Goal: Entertainment & Leisure: Consume media (video, audio)

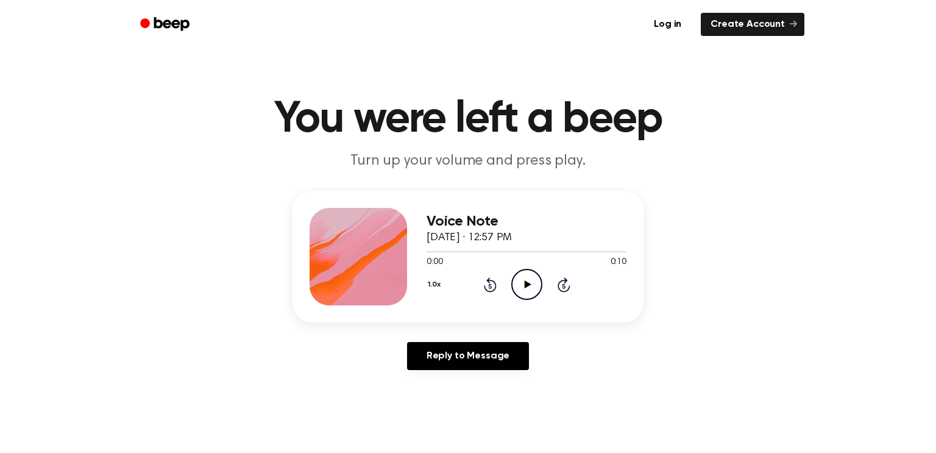
click at [520, 283] on icon "Play Audio" at bounding box center [526, 284] width 31 height 31
click at [520, 293] on icon "Play Audio" at bounding box center [526, 284] width 31 height 31
click at [524, 294] on icon "Play Audio" at bounding box center [526, 284] width 31 height 31
click at [528, 291] on icon "Play Audio" at bounding box center [526, 284] width 31 height 31
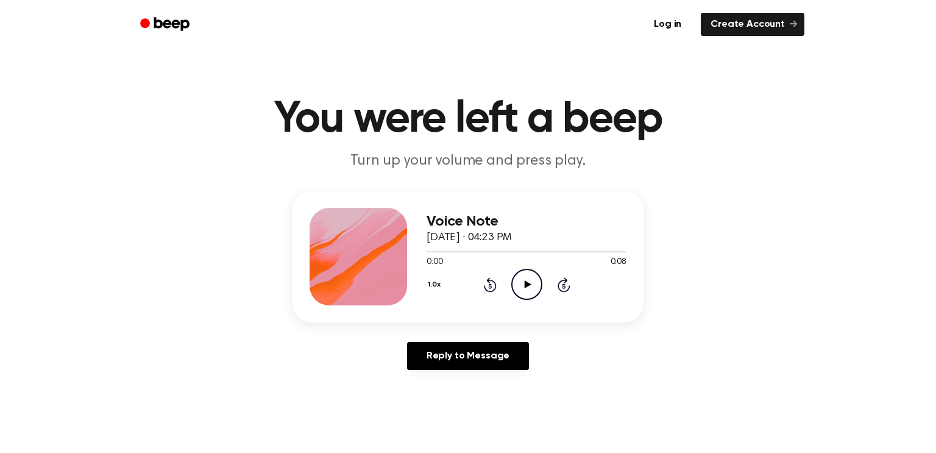
click at [539, 288] on icon "Play Audio" at bounding box center [526, 284] width 31 height 31
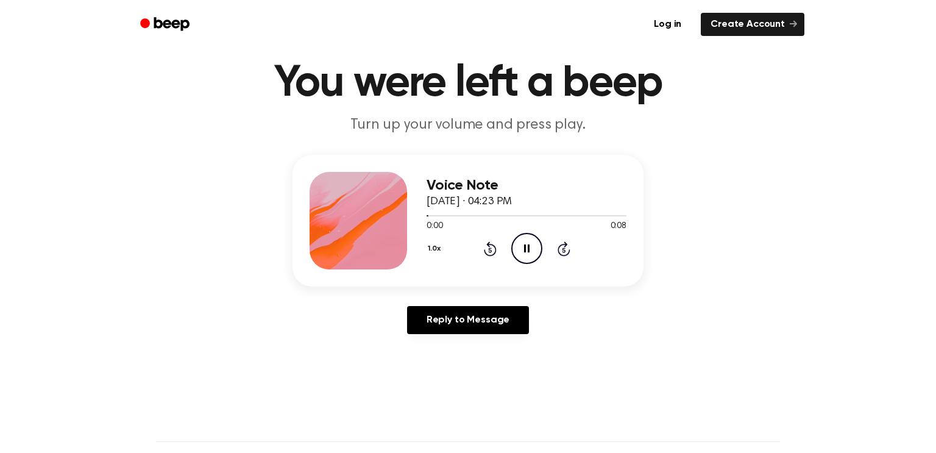
scroll to position [37, 0]
click at [519, 255] on icon "Pause Audio" at bounding box center [526, 247] width 31 height 31
click at [519, 255] on icon "Play Audio" at bounding box center [526, 247] width 31 height 31
click at [535, 253] on icon "Play Audio" at bounding box center [526, 247] width 31 height 31
click at [510, 234] on div "1.0x Rewind 5 seconds Play Audio Skip 5 seconds" at bounding box center [527, 247] width 200 height 31
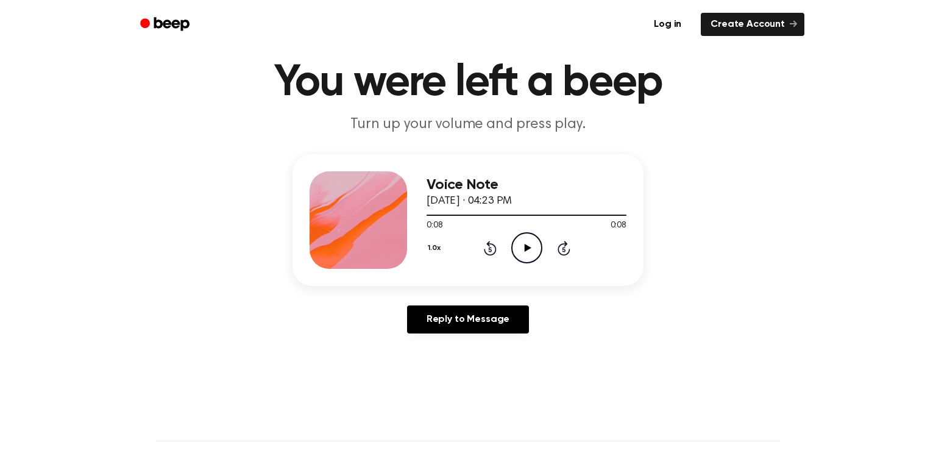
click at [522, 242] on icon "Play Audio" at bounding box center [526, 247] width 31 height 31
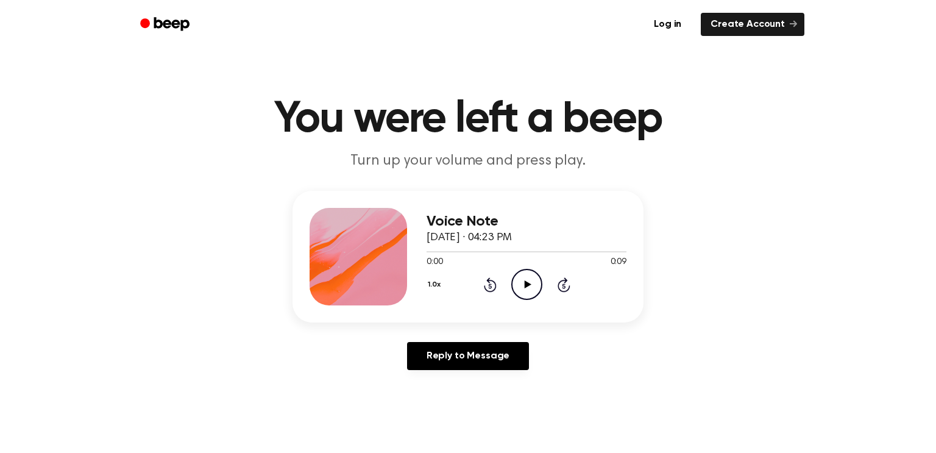
click at [536, 274] on icon "Play Audio" at bounding box center [526, 284] width 31 height 31
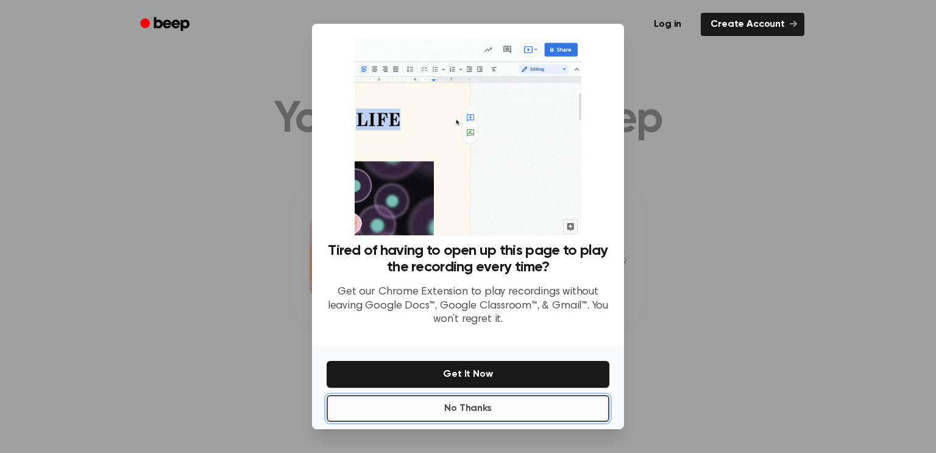
click at [478, 413] on button "No Thanks" at bounding box center [468, 408] width 283 height 27
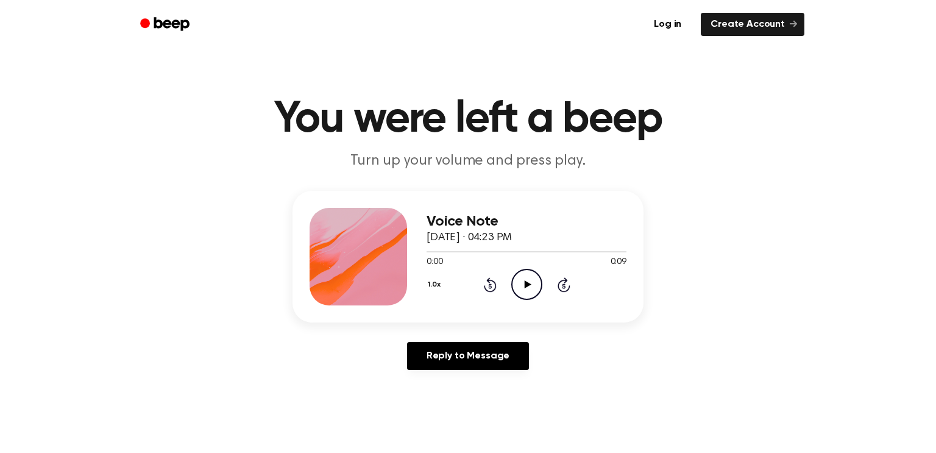
click at [525, 290] on icon "Play Audio" at bounding box center [526, 284] width 31 height 31
click at [514, 275] on circle at bounding box center [527, 284] width 30 height 30
click at [515, 280] on icon "Play Audio" at bounding box center [526, 284] width 31 height 31
click at [529, 277] on icon "Play Audio" at bounding box center [526, 284] width 31 height 31
click at [521, 285] on icon "Play Audio" at bounding box center [526, 284] width 31 height 31
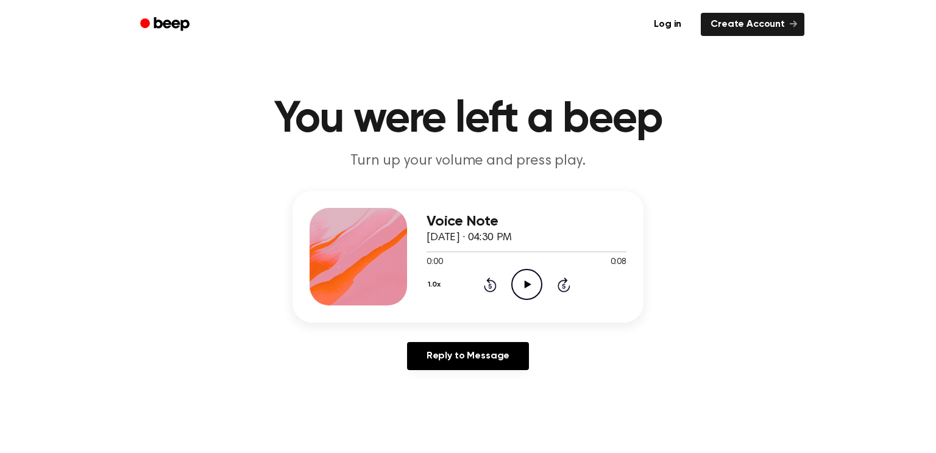
click at [525, 294] on icon "Play Audio" at bounding box center [526, 284] width 31 height 31
click at [534, 275] on icon "Play Audio" at bounding box center [526, 284] width 31 height 31
click at [533, 271] on circle at bounding box center [527, 284] width 30 height 30
click at [521, 283] on icon "Play Audio" at bounding box center [526, 284] width 31 height 31
click at [535, 282] on icon "Play Audio" at bounding box center [526, 284] width 31 height 31
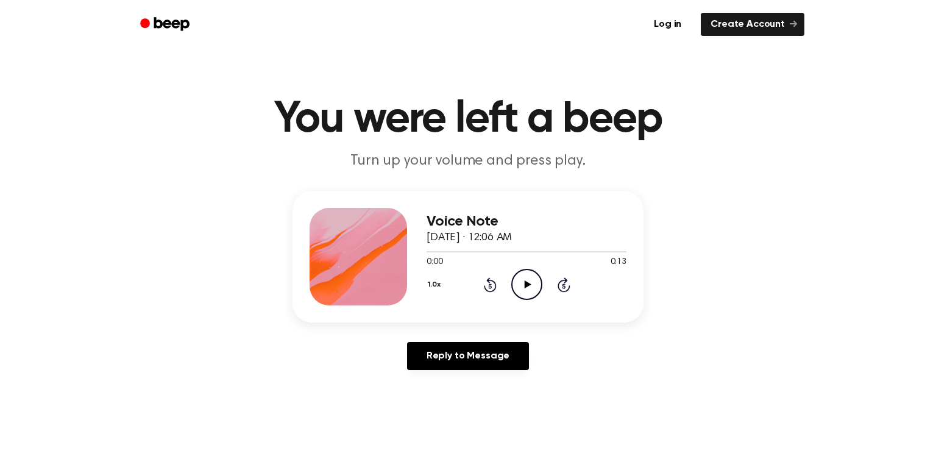
click at [527, 284] on icon at bounding box center [527, 284] width 7 height 8
click at [529, 285] on icon at bounding box center [527, 284] width 7 height 8
click at [529, 277] on icon "Play Audio" at bounding box center [526, 284] width 31 height 31
click at [513, 291] on circle at bounding box center [527, 284] width 30 height 30
click at [529, 297] on icon "Play Audio" at bounding box center [526, 284] width 31 height 31
